Goal: Check status: Check status

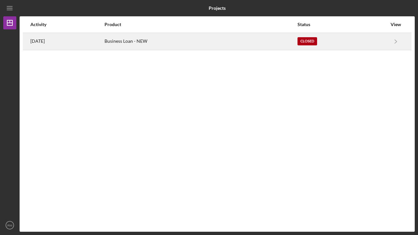
click at [186, 39] on div "Business Loan - NEW" at bounding box center [201, 41] width 192 height 16
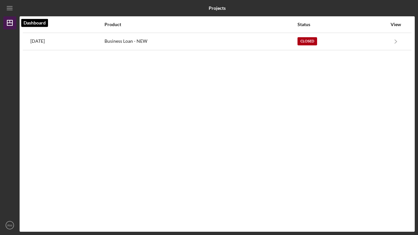
click at [8, 21] on polygon "button" at bounding box center [9, 22] width 5 height 5
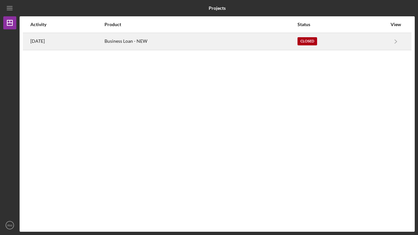
click at [45, 42] on time "[DATE]" at bounding box center [37, 41] width 14 height 5
